Goal: Find specific fact: Find specific fact

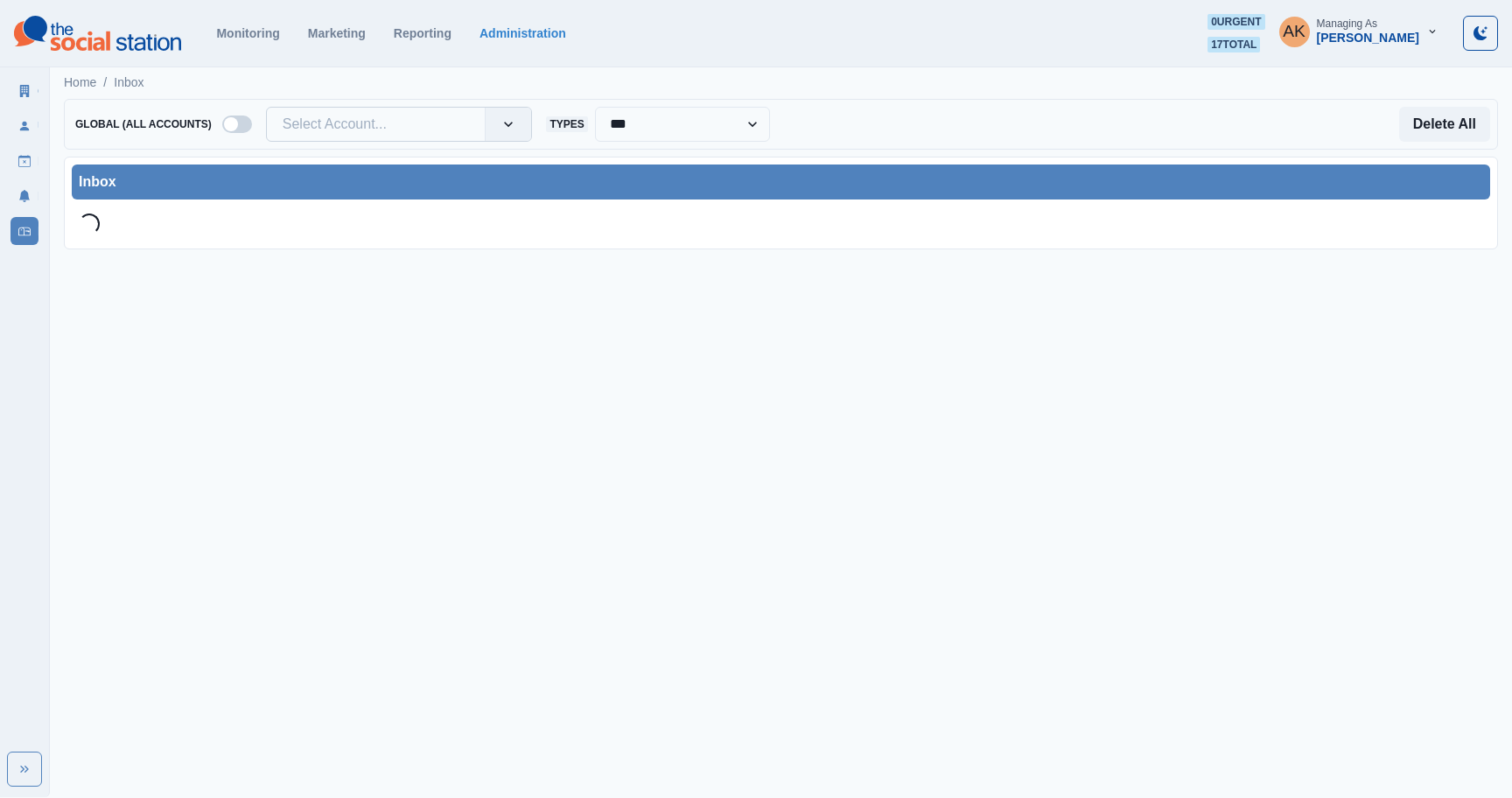
click at [378, 127] on div at bounding box center [377, 124] width 187 height 24
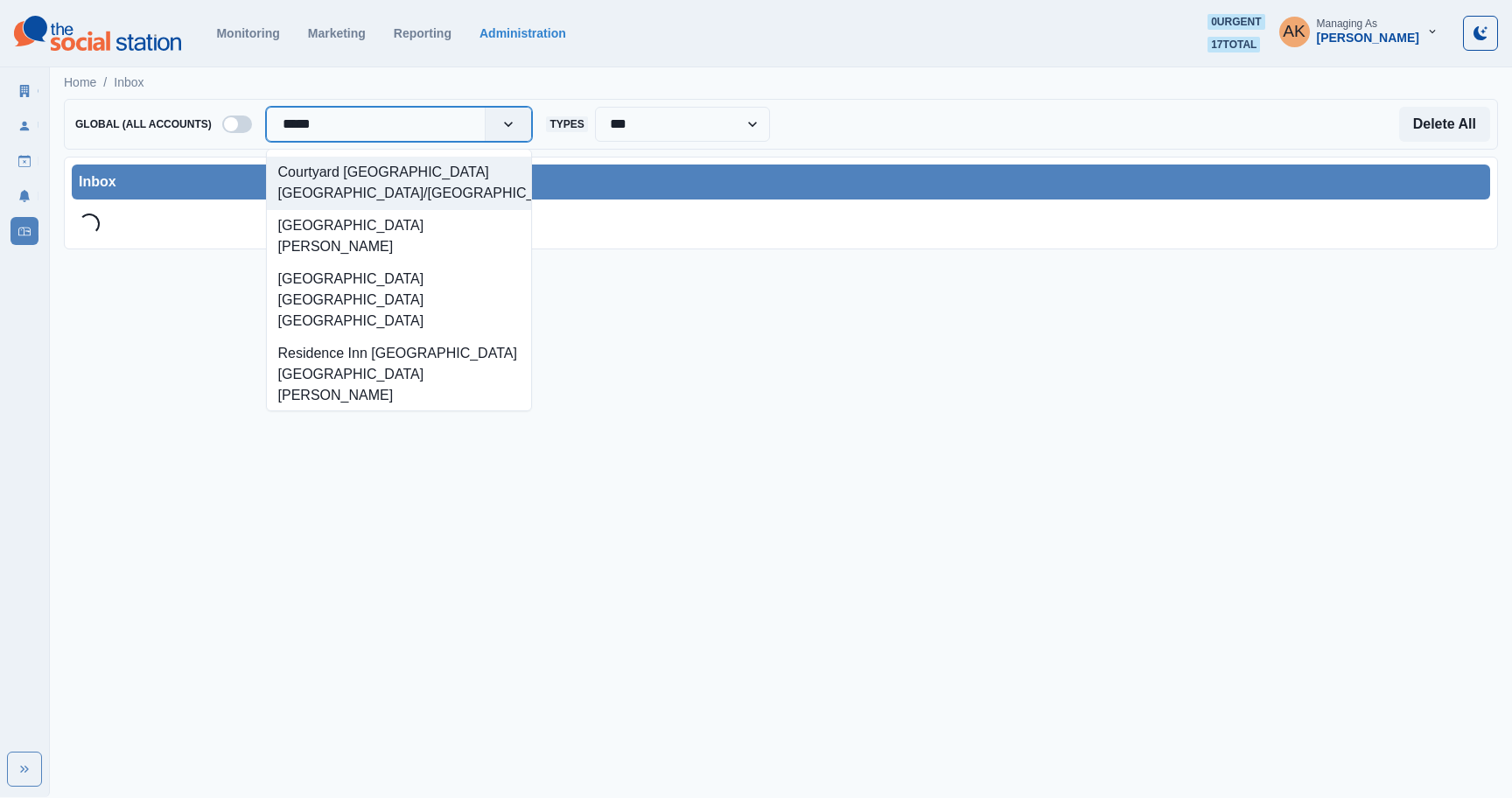
type input "******"
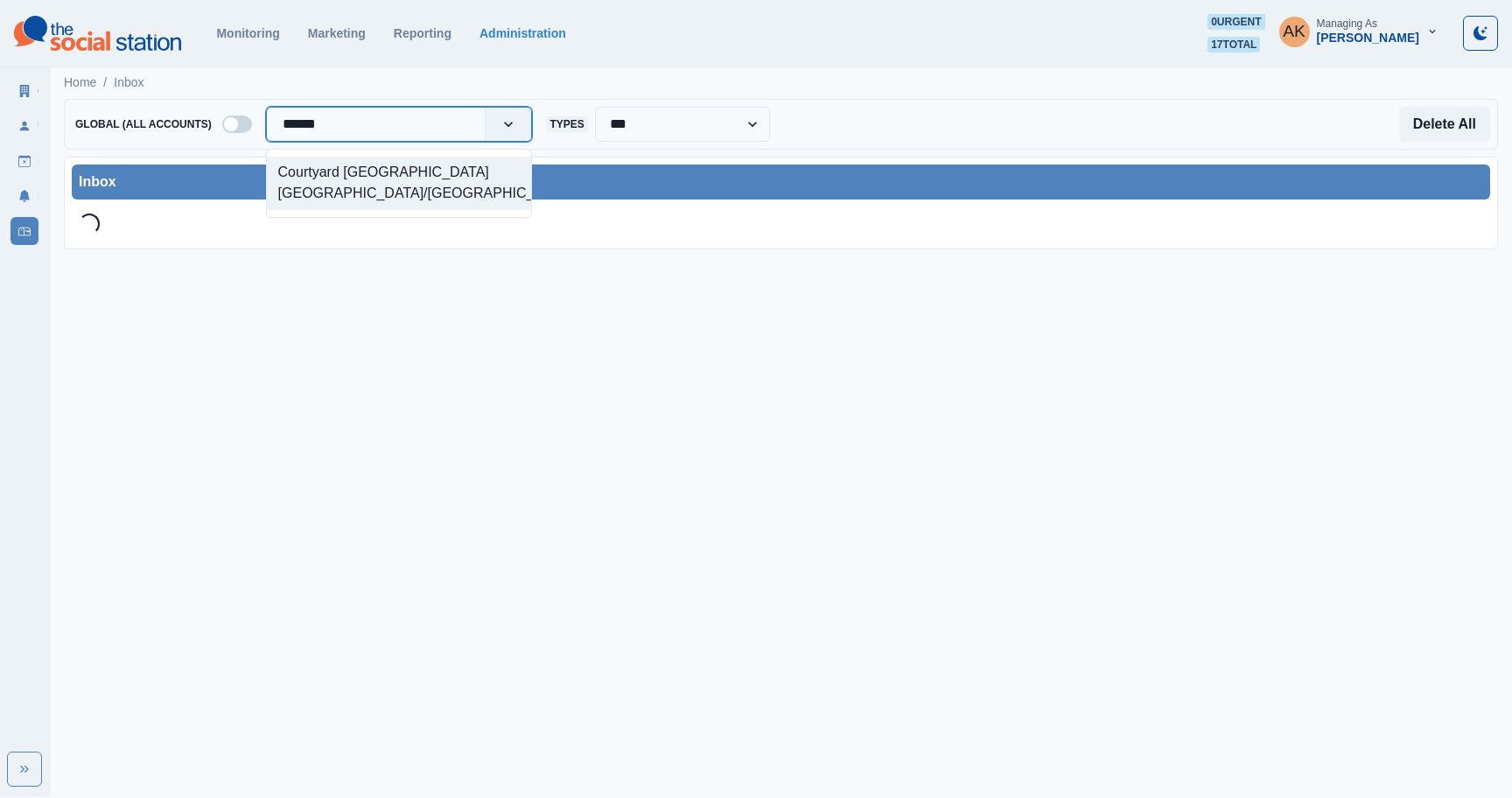
click at [371, 186] on div "Courtyard [GEOGRAPHIC_DATA] [GEOGRAPHIC_DATA]/[GEOGRAPHIC_DATA]" at bounding box center [399, 183] width 266 height 54
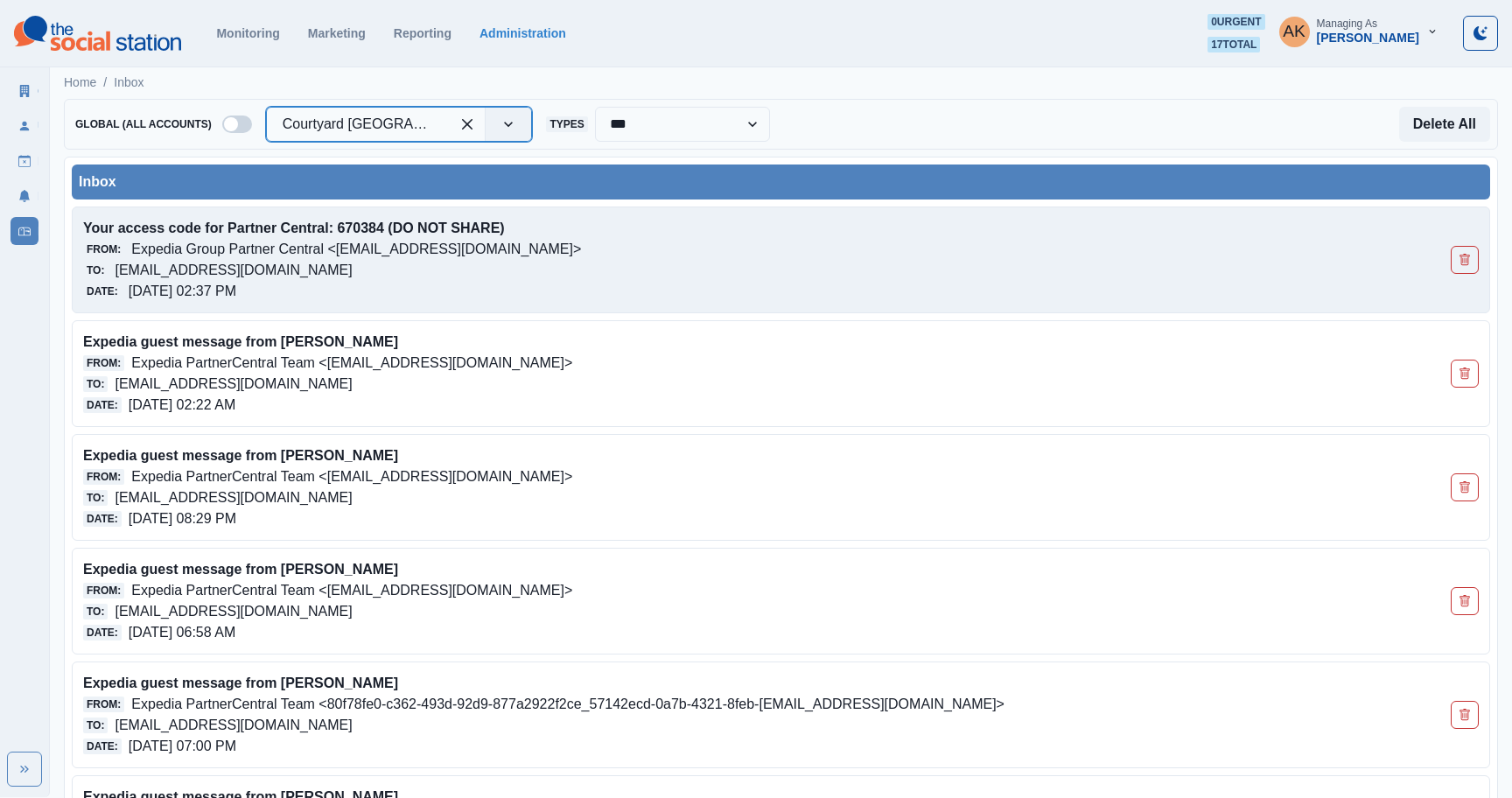
click at [377, 233] on p "Your access code for Partner Central: 670384 (DO NOT SHARE)" at bounding box center [641, 229] width 1117 height 21
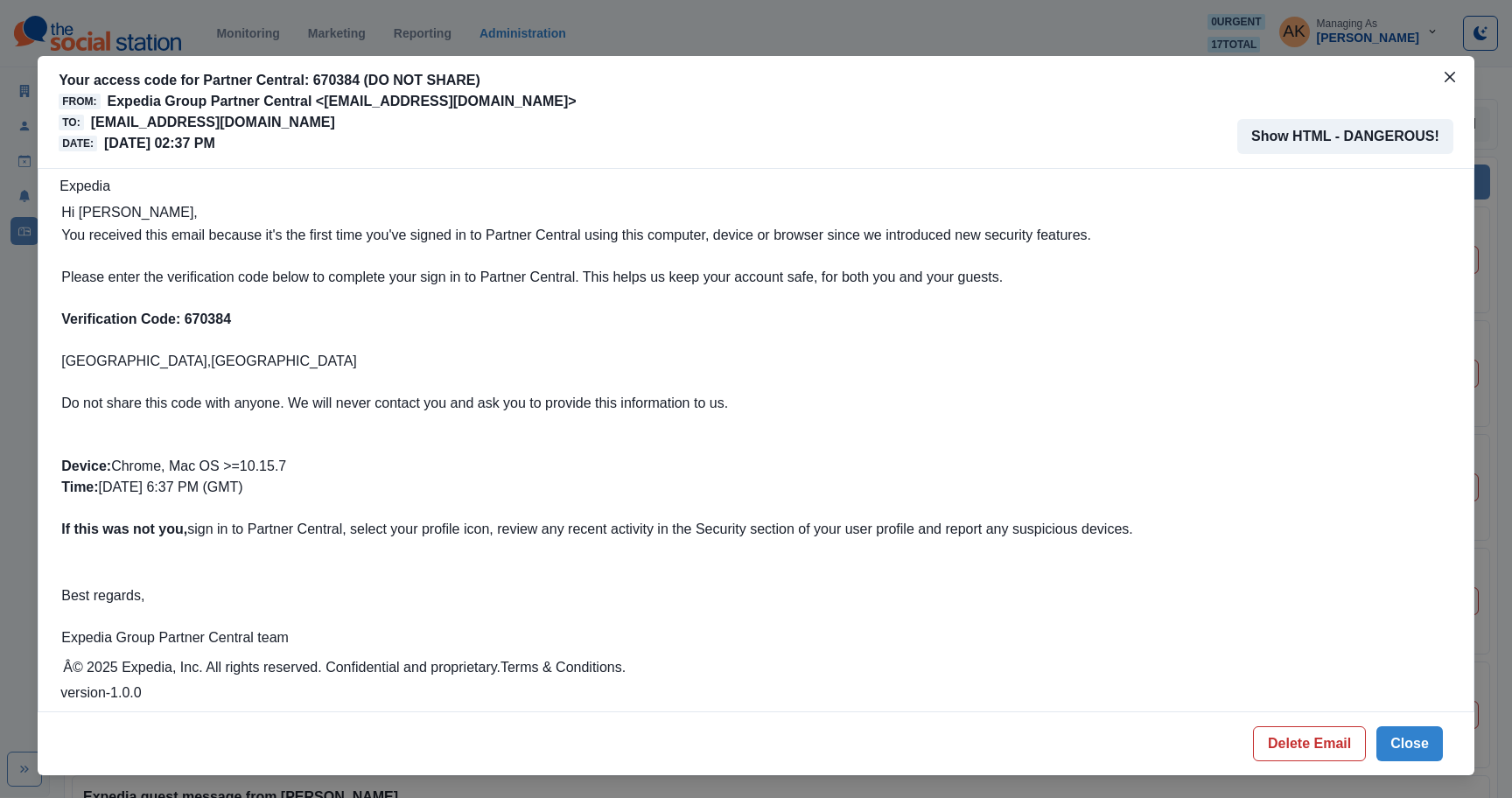
click at [205, 315] on b "Verification Code: 670384" at bounding box center [146, 318] width 169 height 15
copy b "670384"
